Goal: Find specific page/section: Find specific page/section

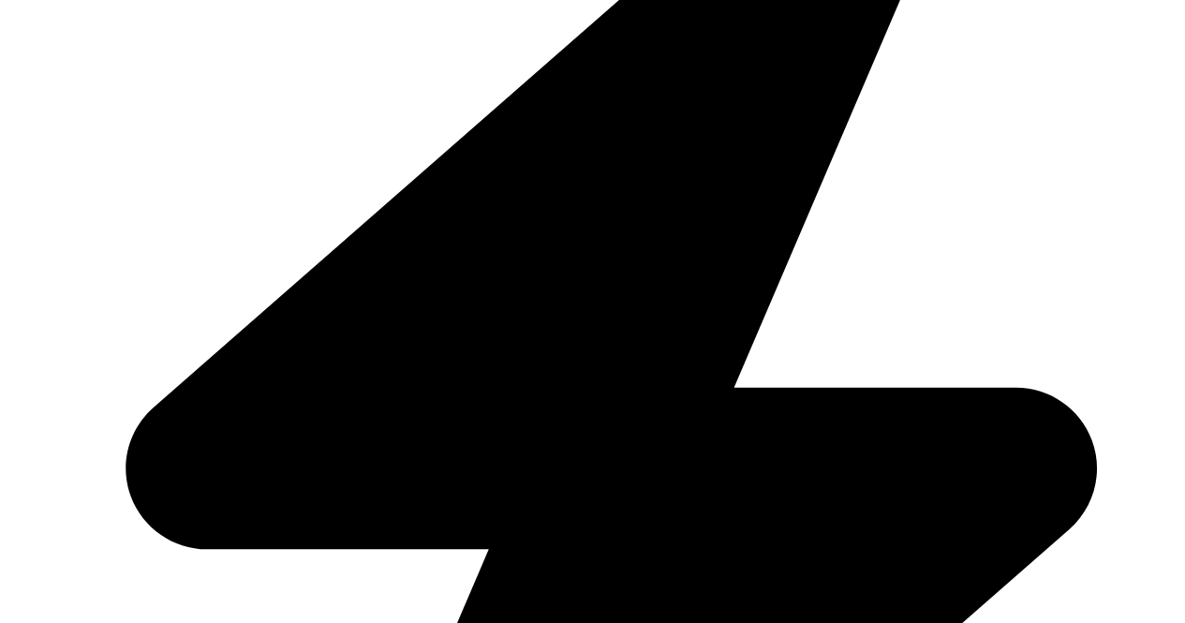
scroll to position [187, 0]
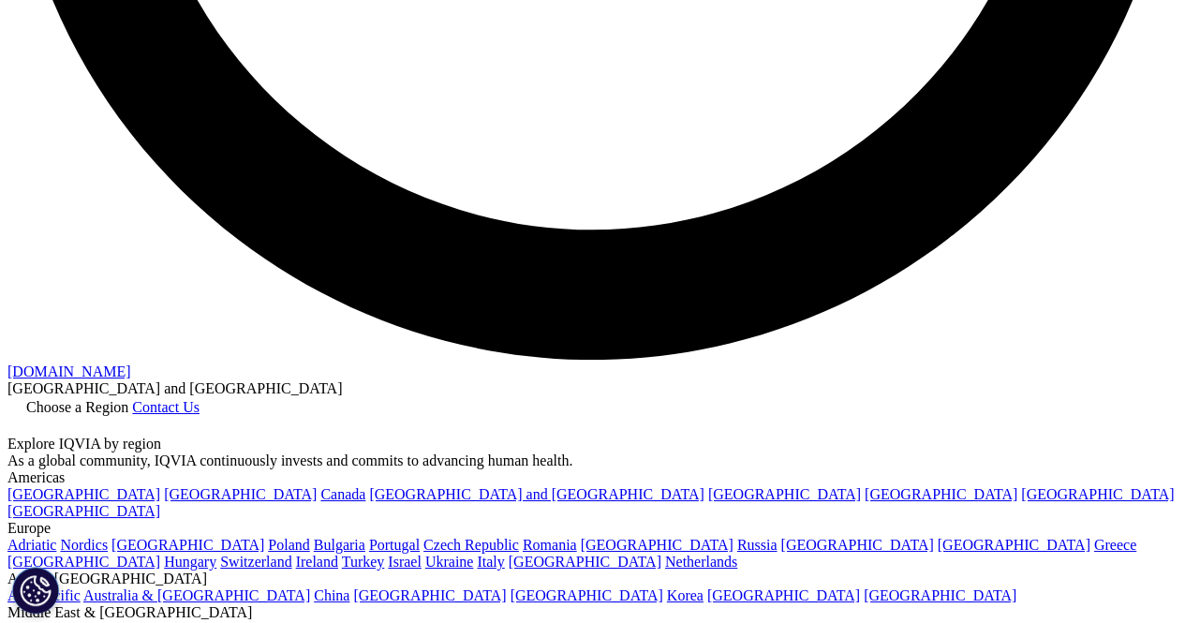
scroll to position [3672, 0]
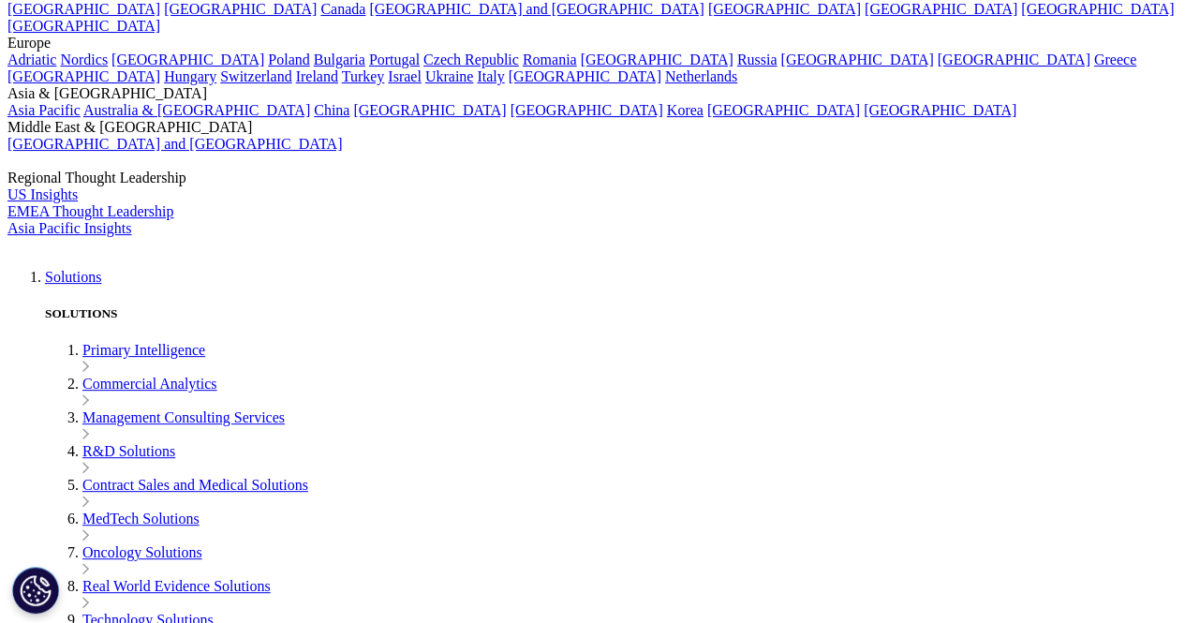
drag, startPoint x: 1179, startPoint y: 537, endPoint x: 1194, endPoint y: 170, distance: 367.7
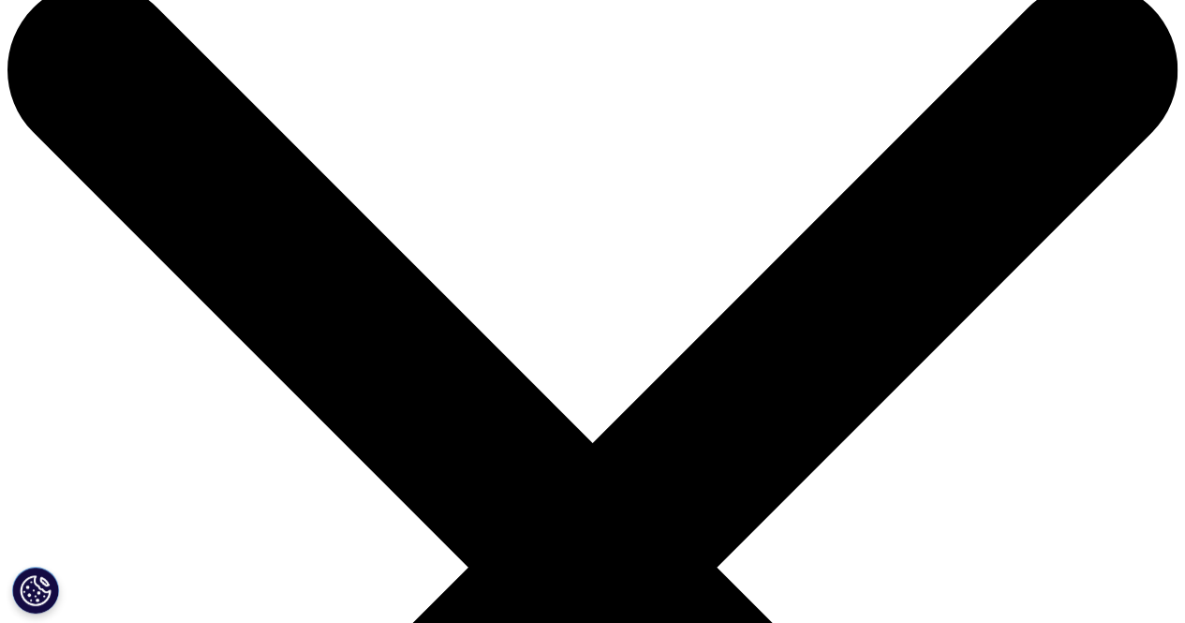
scroll to position [0, 0]
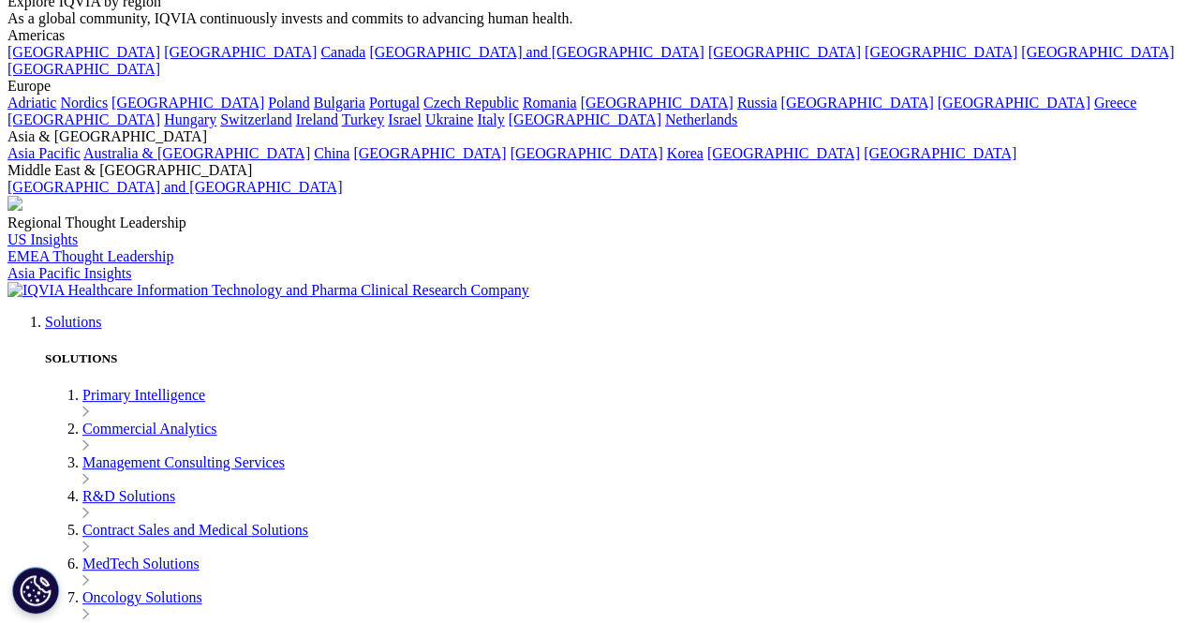
scroll to position [3672, 0]
